Goal: Task Accomplishment & Management: Manage account settings

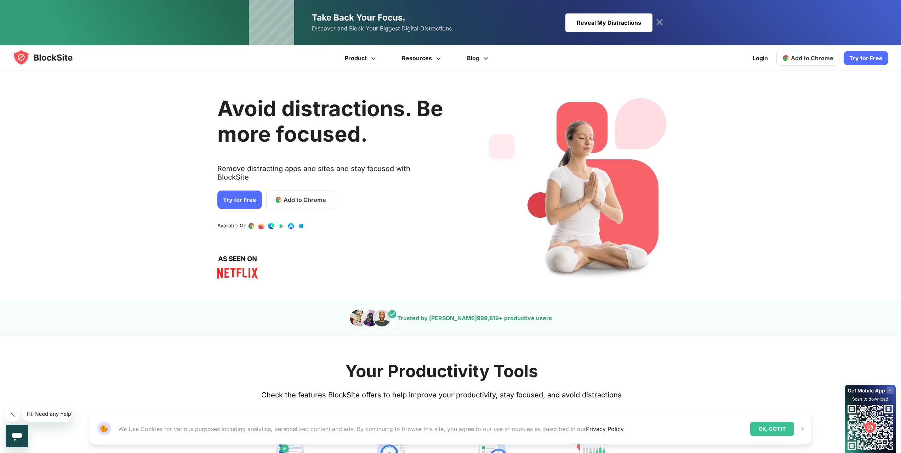
click at [406, 231] on div "Avoid distractions. Be more focused. Remove distracting apps and sites and stay…" at bounding box center [330, 185] width 226 height 208
click at [629, 23] on div "Reveal My Distractions" at bounding box center [608, 22] width 87 height 18
click at [350, 203] on div "Avoid distractions. Be more focused. Remove distracting apps and sites and stay…" at bounding box center [330, 185] width 226 height 208
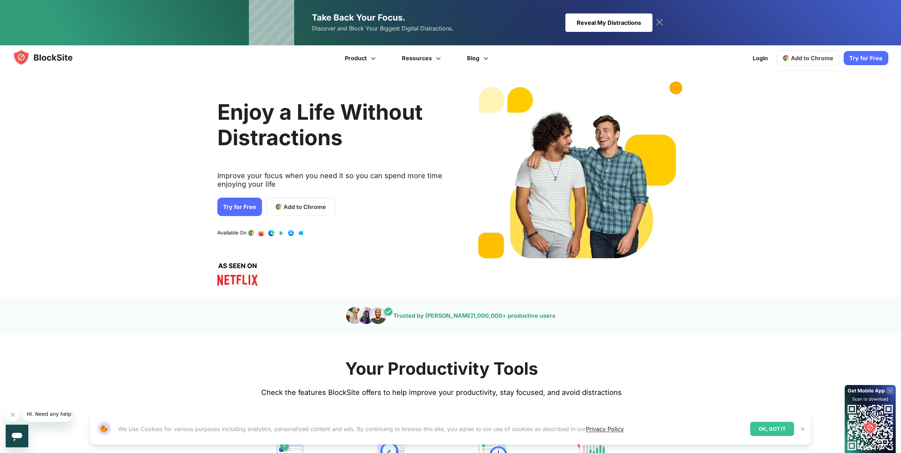
click at [297, 207] on span "Add to Chrome" at bounding box center [304, 206] width 42 height 8
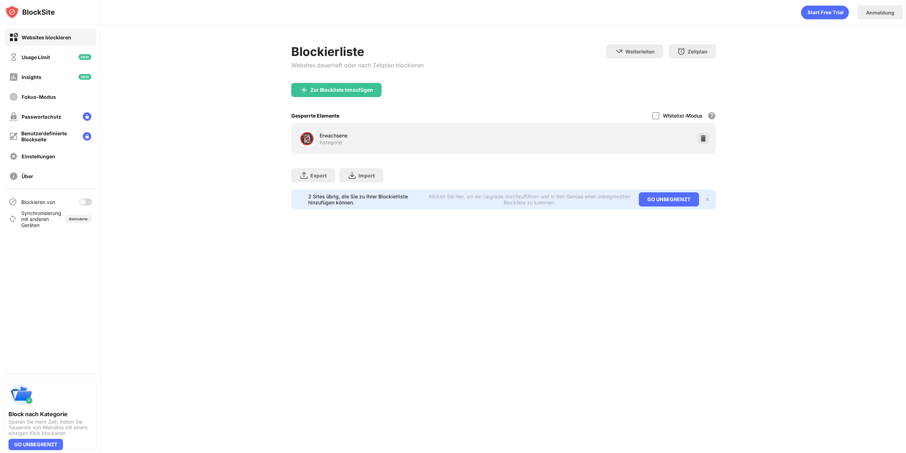
click at [210, 149] on div "Blockierliste Websites dauerhaft oder nach Zeitplan blockieren Weiterleiten Hie…" at bounding box center [503, 126] width 805 height 205
click at [830, 68] on div "Blockierliste Websites dauerhaft oder nach Zeitplan blockieren Weiterleiten Hie…" at bounding box center [503, 126] width 805 height 205
click at [881, 17] on div "Anmeldung" at bounding box center [879, 12] width 45 height 14
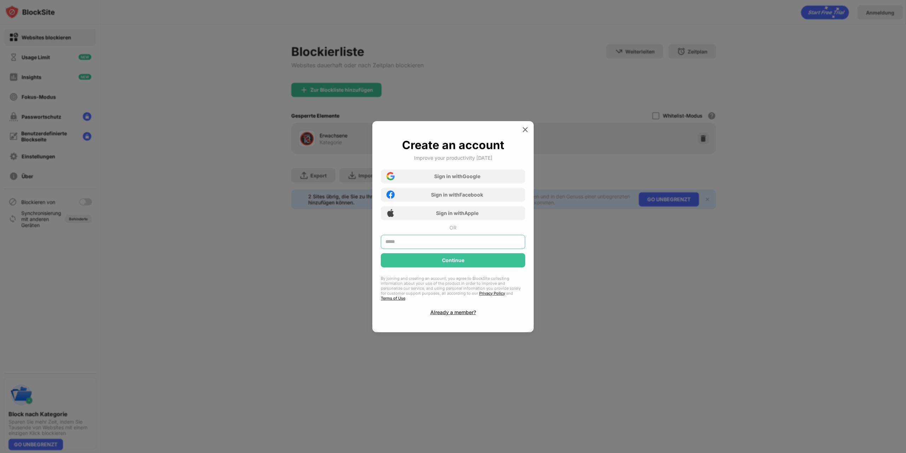
click at [426, 249] on input "text" at bounding box center [453, 242] width 144 height 14
type input "**********"
click at [438, 267] on div "Continue" at bounding box center [453, 260] width 144 height 14
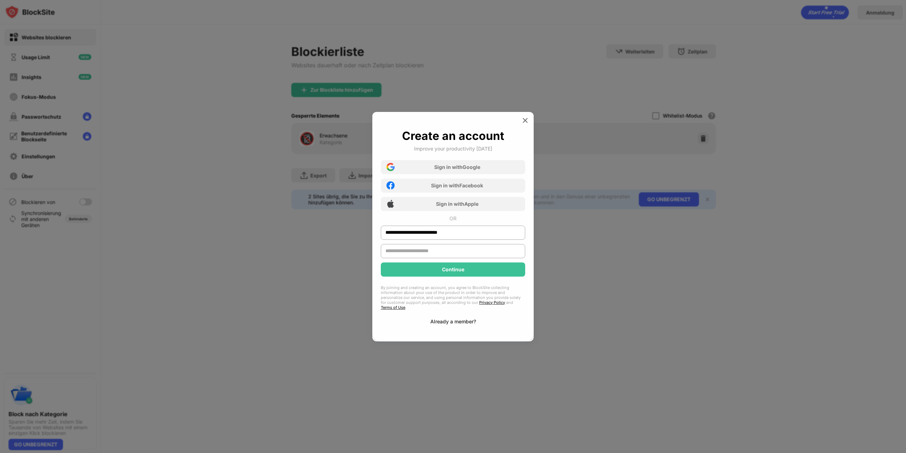
click at [454, 319] on div "Already a member?" at bounding box center [453, 321] width 46 height 6
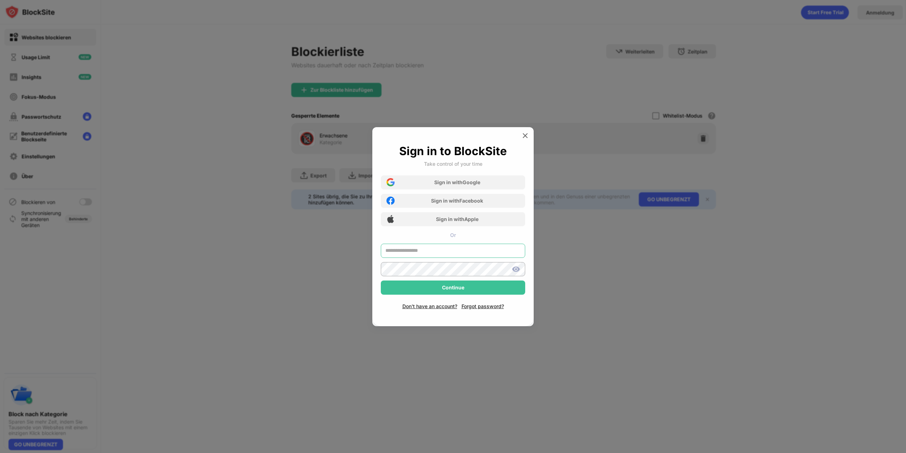
click at [451, 254] on input "text" at bounding box center [453, 250] width 144 height 14
type input "**********"
click at [517, 270] on div at bounding box center [453, 269] width 144 height 14
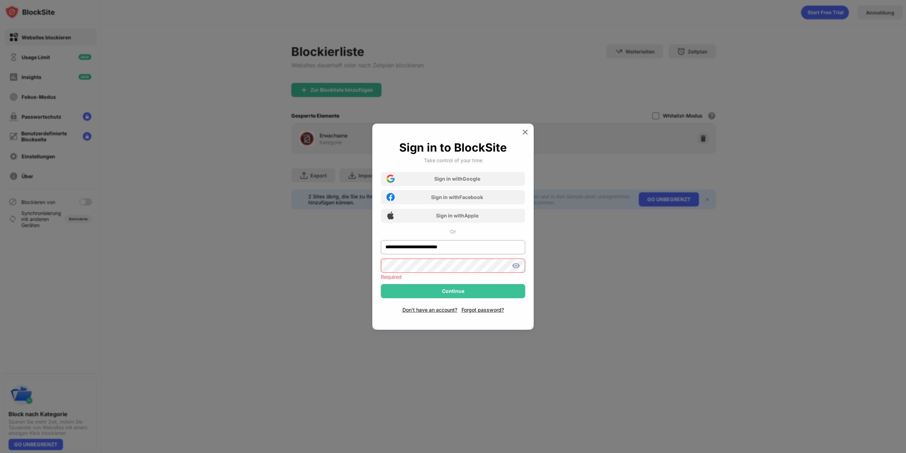
click at [474, 274] on div "Required" at bounding box center [453, 277] width 144 height 6
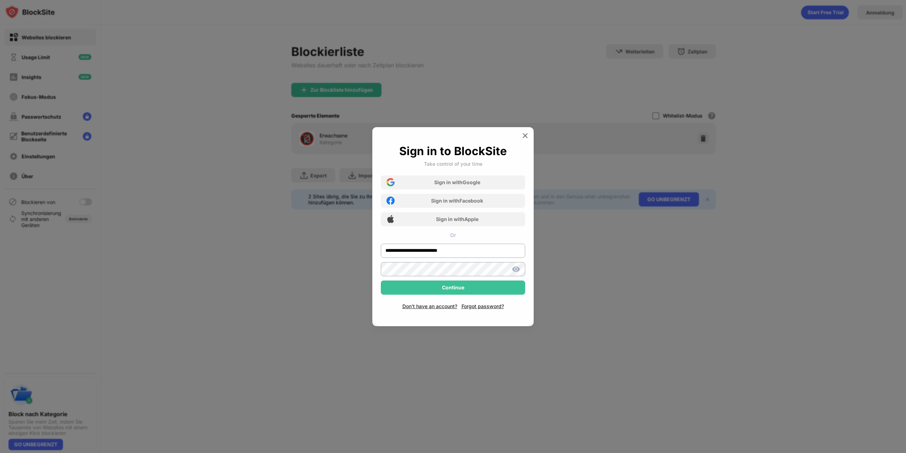
click at [515, 266] on img at bounding box center [516, 269] width 8 height 8
click at [420, 287] on div "Continue" at bounding box center [453, 287] width 144 height 14
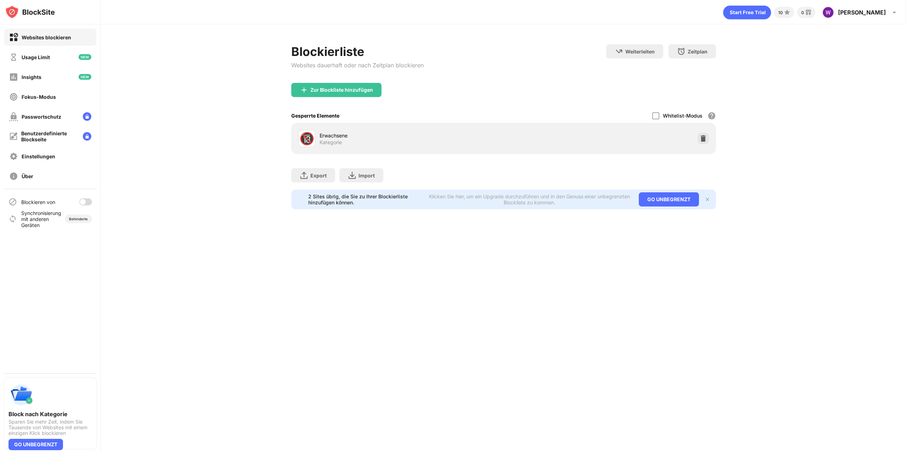
click at [195, 103] on div "Blockierliste Websites dauerhaft oder nach Zeitplan blockieren Weiterleiten Hie…" at bounding box center [503, 126] width 805 height 205
drag, startPoint x: 144, startPoint y: 113, endPoint x: 142, endPoint y: 109, distance: 4.1
click at [144, 113] on div "Blockierliste Websites dauerhaft oder nach Zeitplan blockieren Weiterleiten Hie…" at bounding box center [503, 126] width 805 height 205
click at [881, 10] on div "[PERSON_NAME]" at bounding box center [862, 12] width 48 height 7
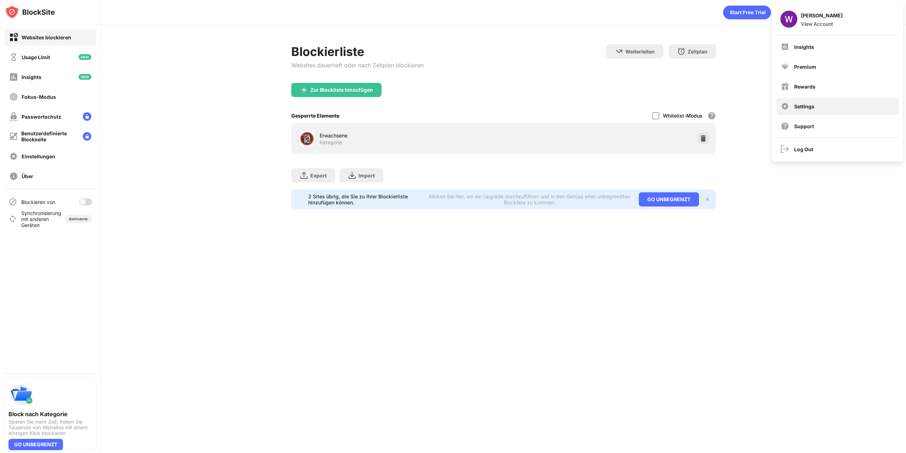
click at [804, 100] on div "Settings" at bounding box center [837, 106] width 122 height 17
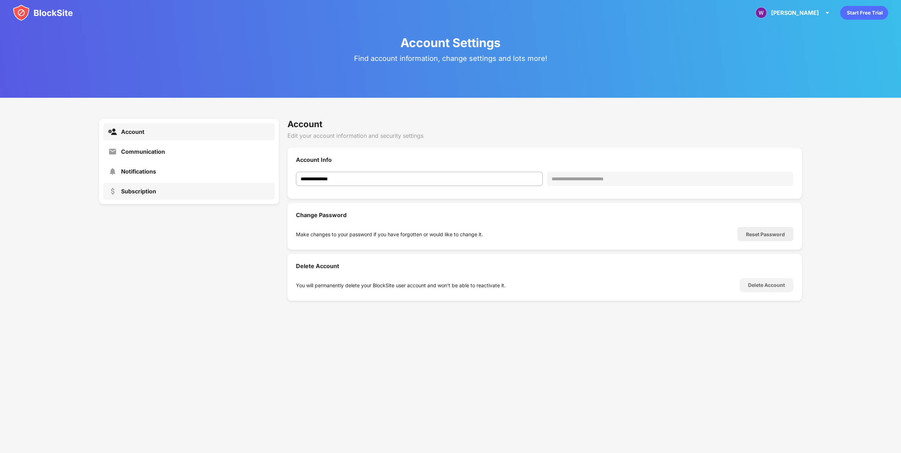
click at [145, 186] on div "Subscription" at bounding box center [188, 191] width 171 height 17
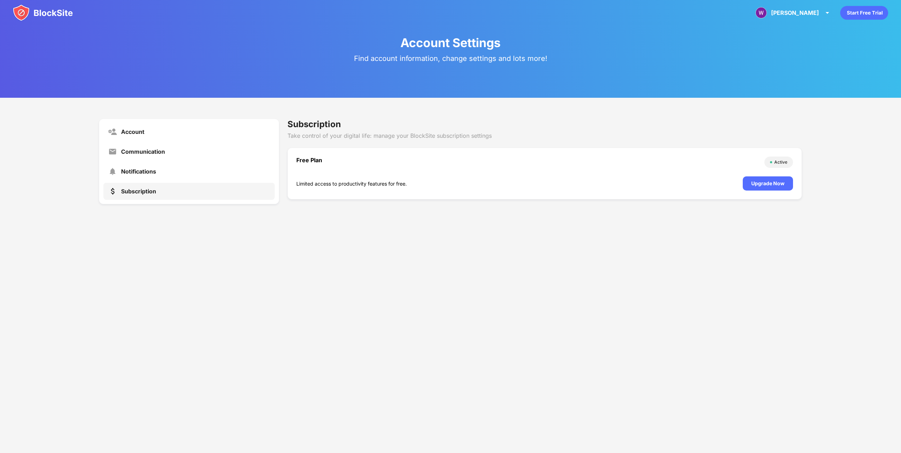
click at [270, 259] on div "Account Settings Find account information, change settings and lots more! Accou…" at bounding box center [450, 226] width 901 height 453
click at [335, 283] on div "Account Settings Find account information, change settings and lots more! Accou…" at bounding box center [450, 226] width 901 height 453
click at [606, 120] on div "Subscription" at bounding box center [544, 124] width 514 height 10
click at [827, 13] on img at bounding box center [827, 12] width 8 height 8
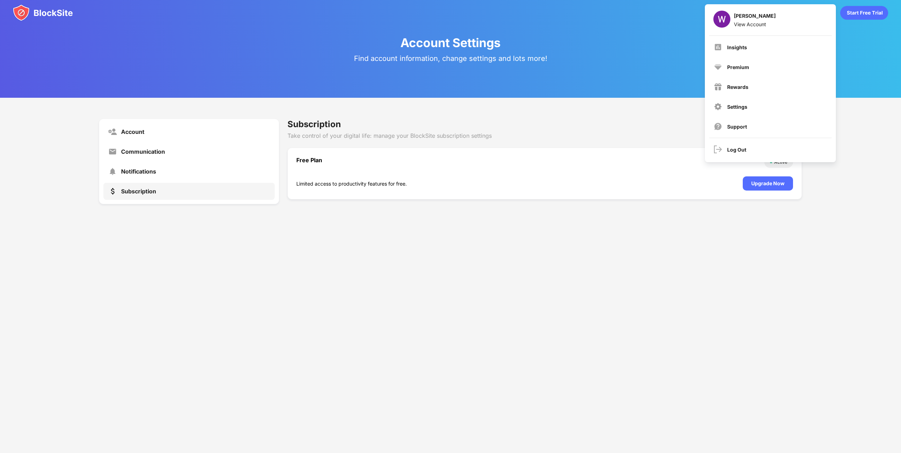
click at [494, 278] on div "Account Settings Find account information, change settings and lots more! Accou…" at bounding box center [450, 226] width 901 height 453
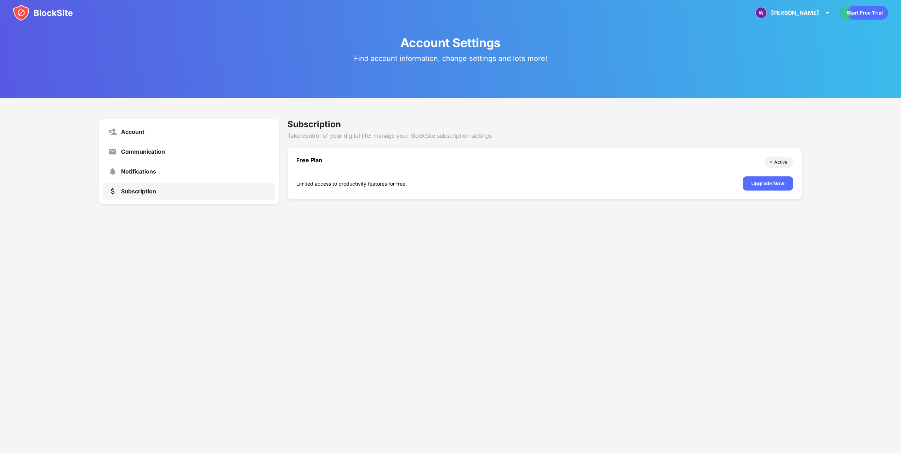
click at [438, 263] on div "Account Settings Find account information, change settings and lots more! Accou…" at bounding box center [450, 226] width 901 height 453
